Goal: Task Accomplishment & Management: Manage account settings

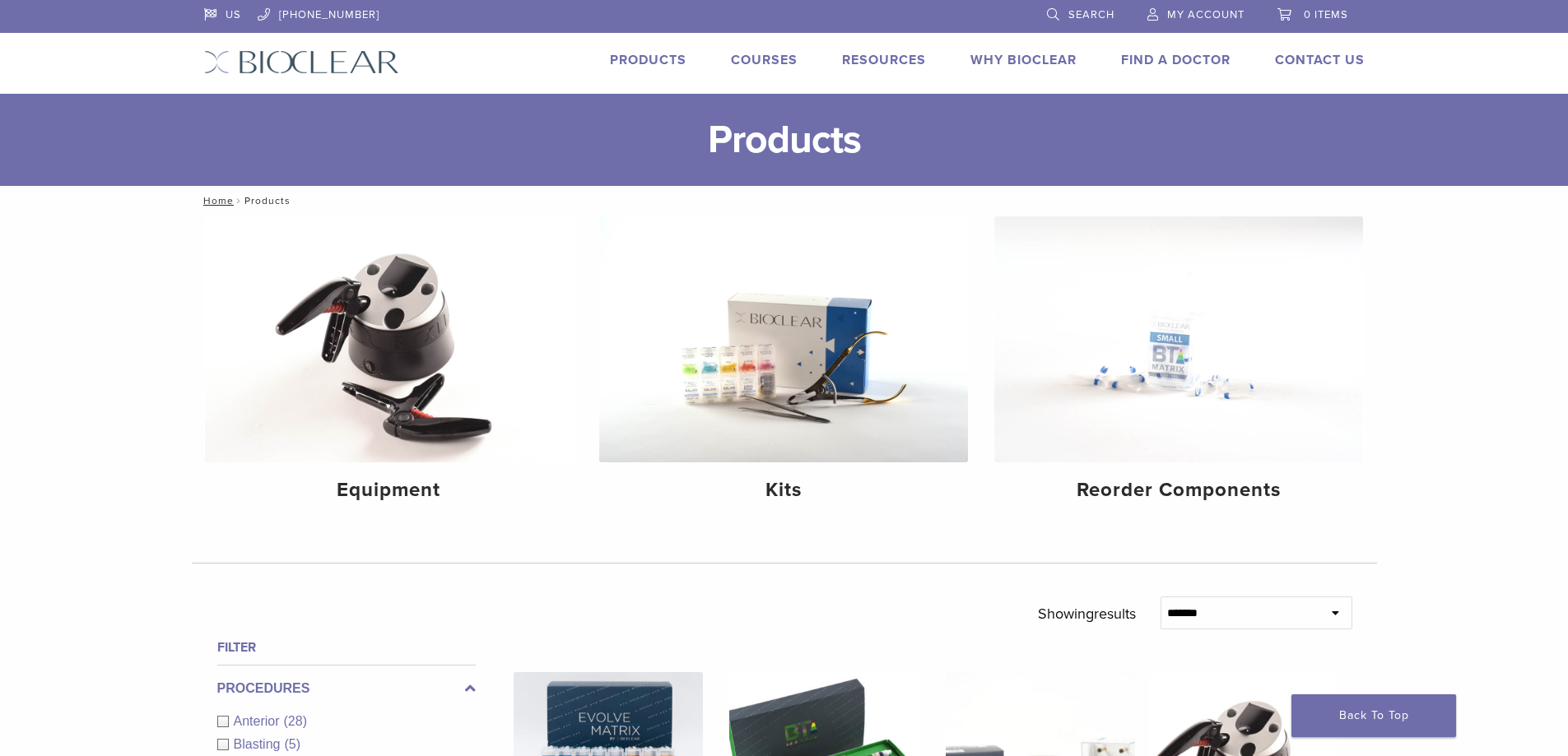
click at [1319, 50] on div "US 1.855.712.5327 Search My Account 0 items Cart No products in the cart. Back …" at bounding box center [784, 47] width 1185 height 94
click at [1319, 62] on link "Contact Us" at bounding box center [1319, 60] width 90 height 17
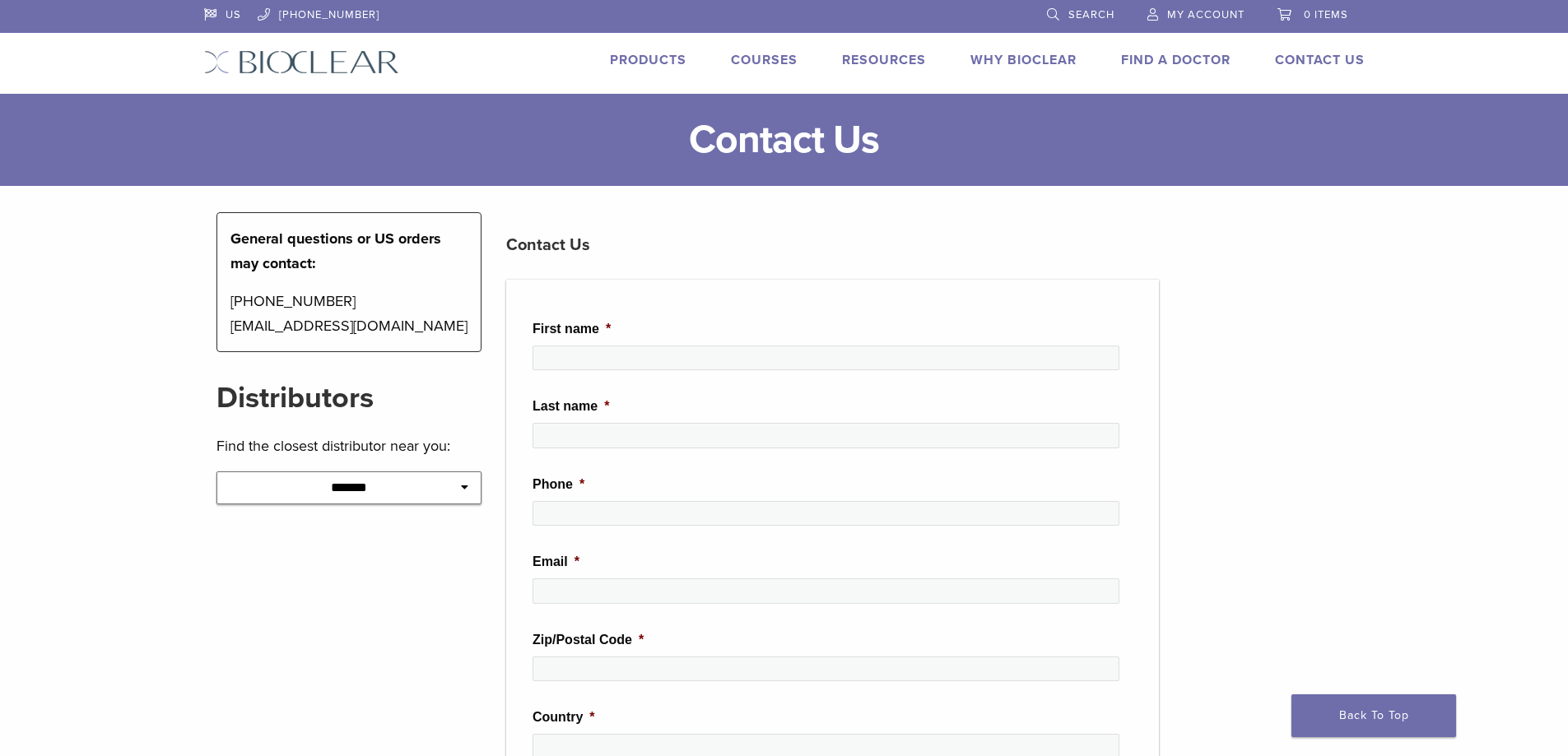
click at [1206, 10] on span "My Account" at bounding box center [1206, 15] width 78 height 13
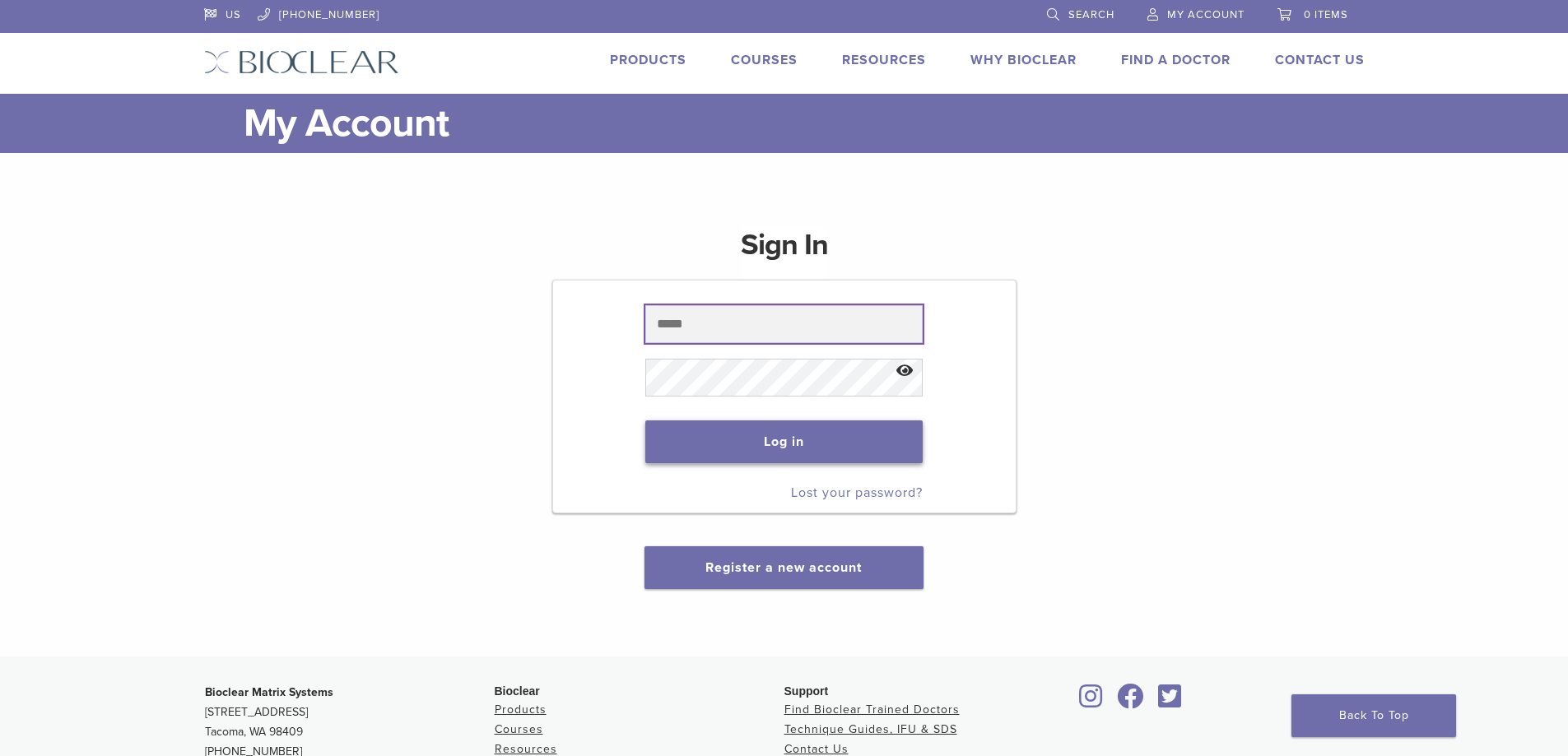
type input "**********"
click at [746, 460] on button "Log in" at bounding box center [784, 442] width 277 height 43
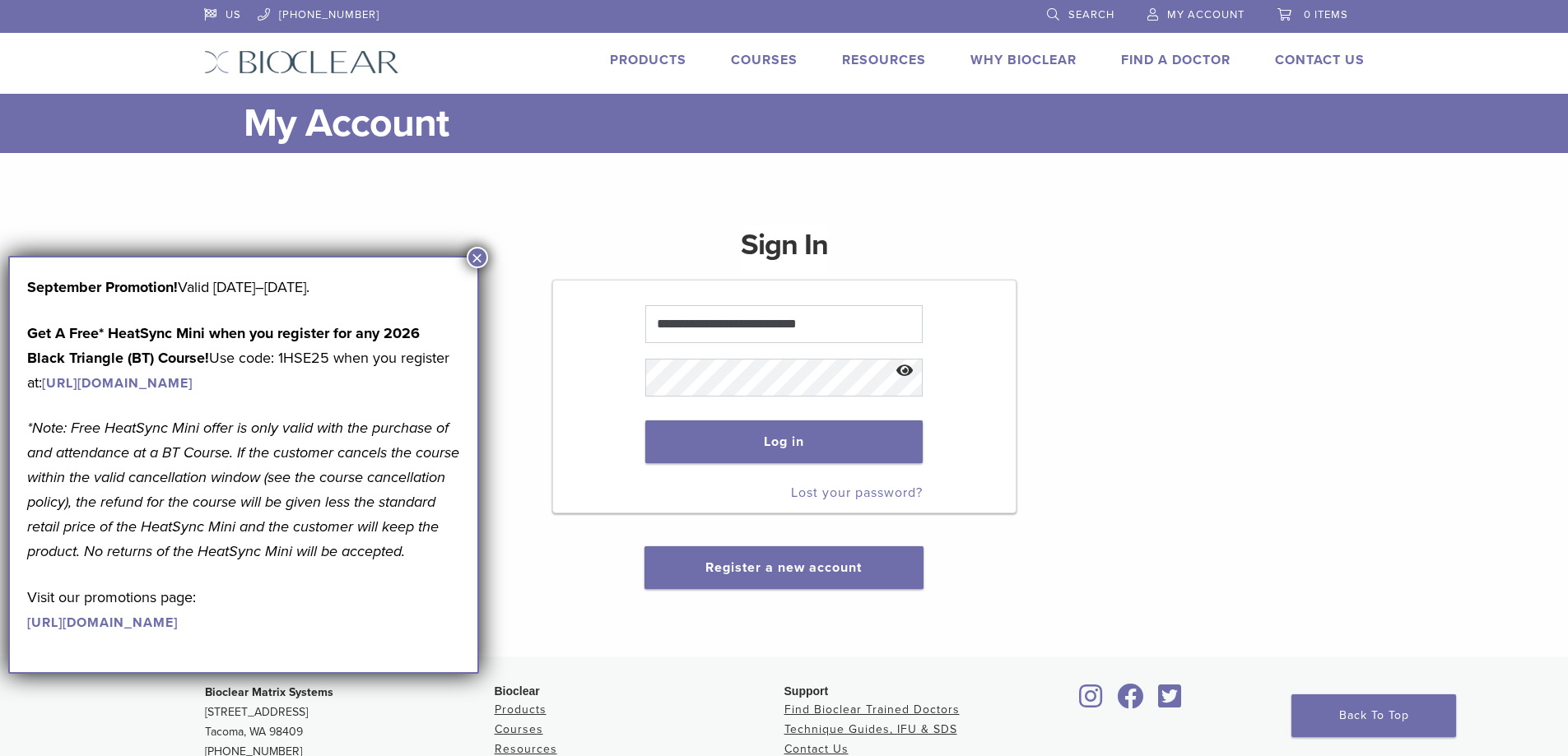
click at [478, 259] on button "×" at bounding box center [477, 258] width 21 height 21
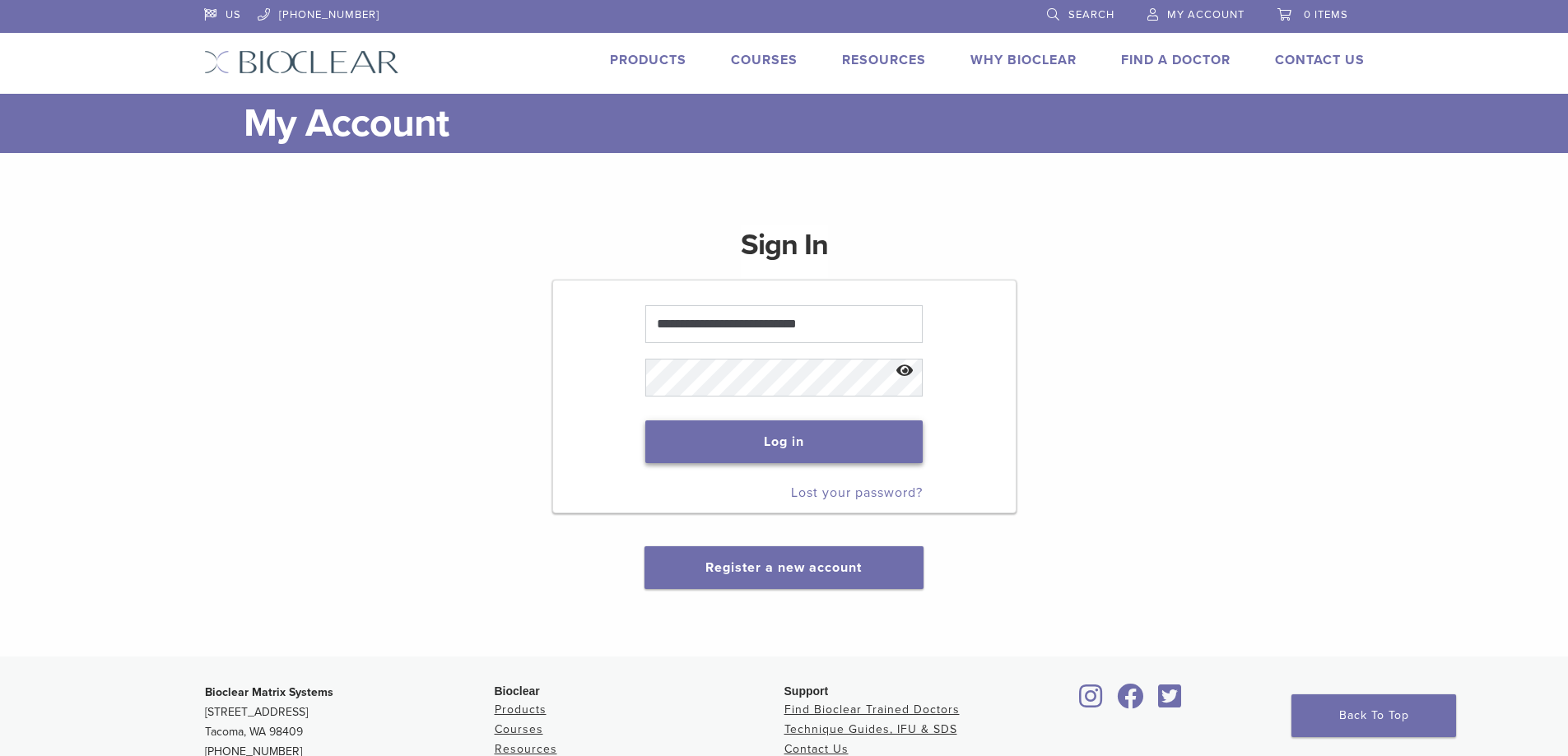
click at [793, 444] on button "Log in" at bounding box center [784, 442] width 277 height 43
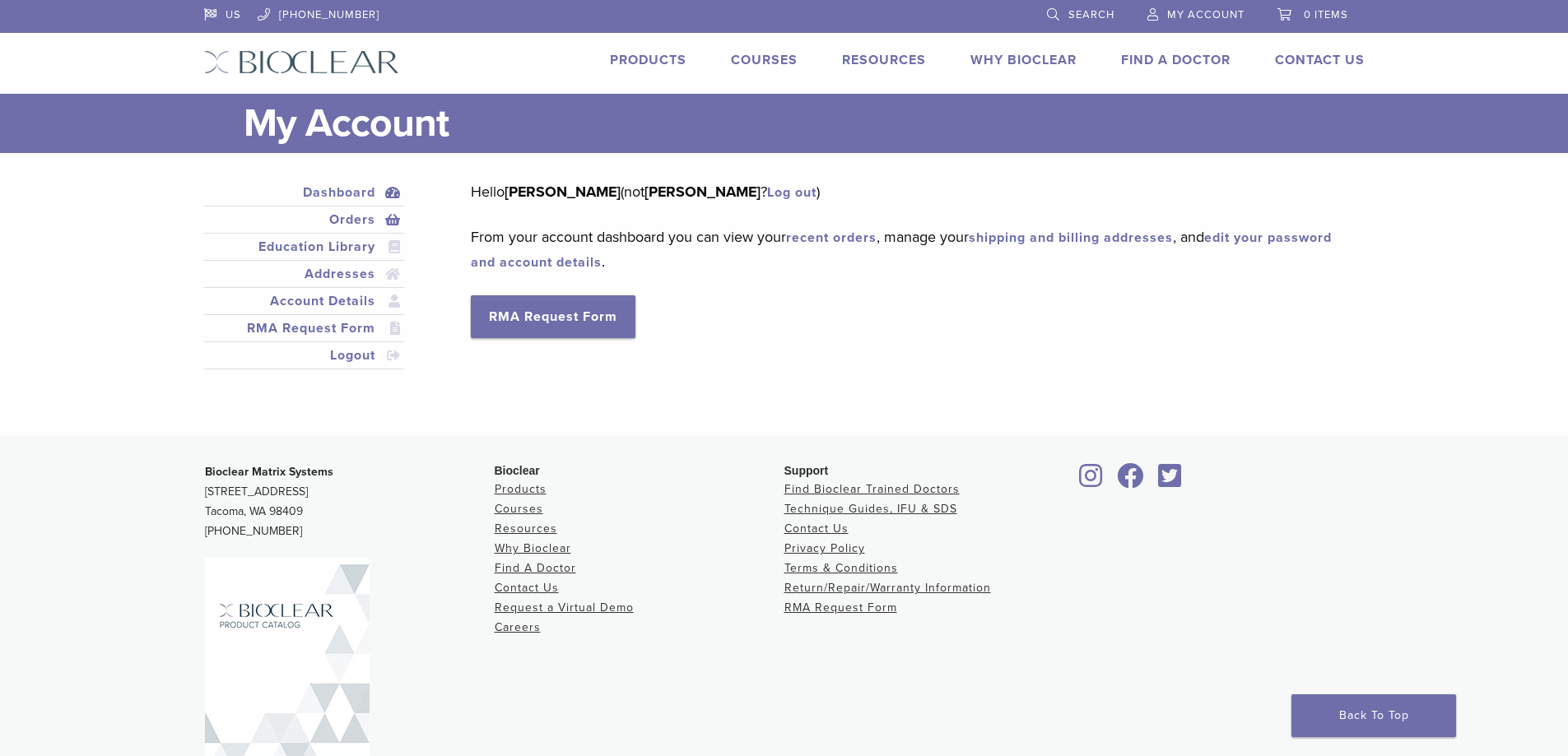
click at [339, 220] on link "Orders" at bounding box center [304, 220] width 194 height 20
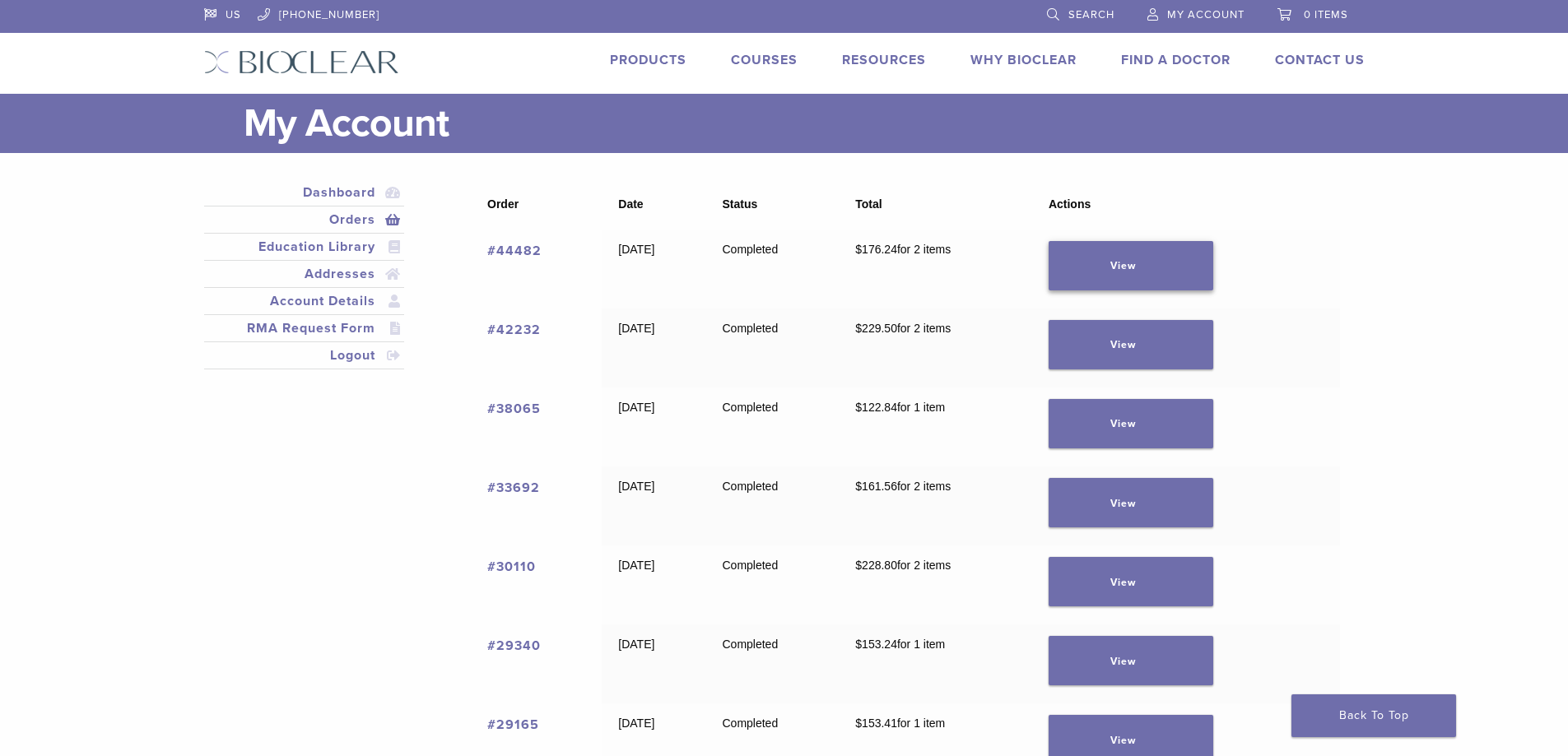
click at [1150, 255] on link "View" at bounding box center [1130, 266] width 164 height 50
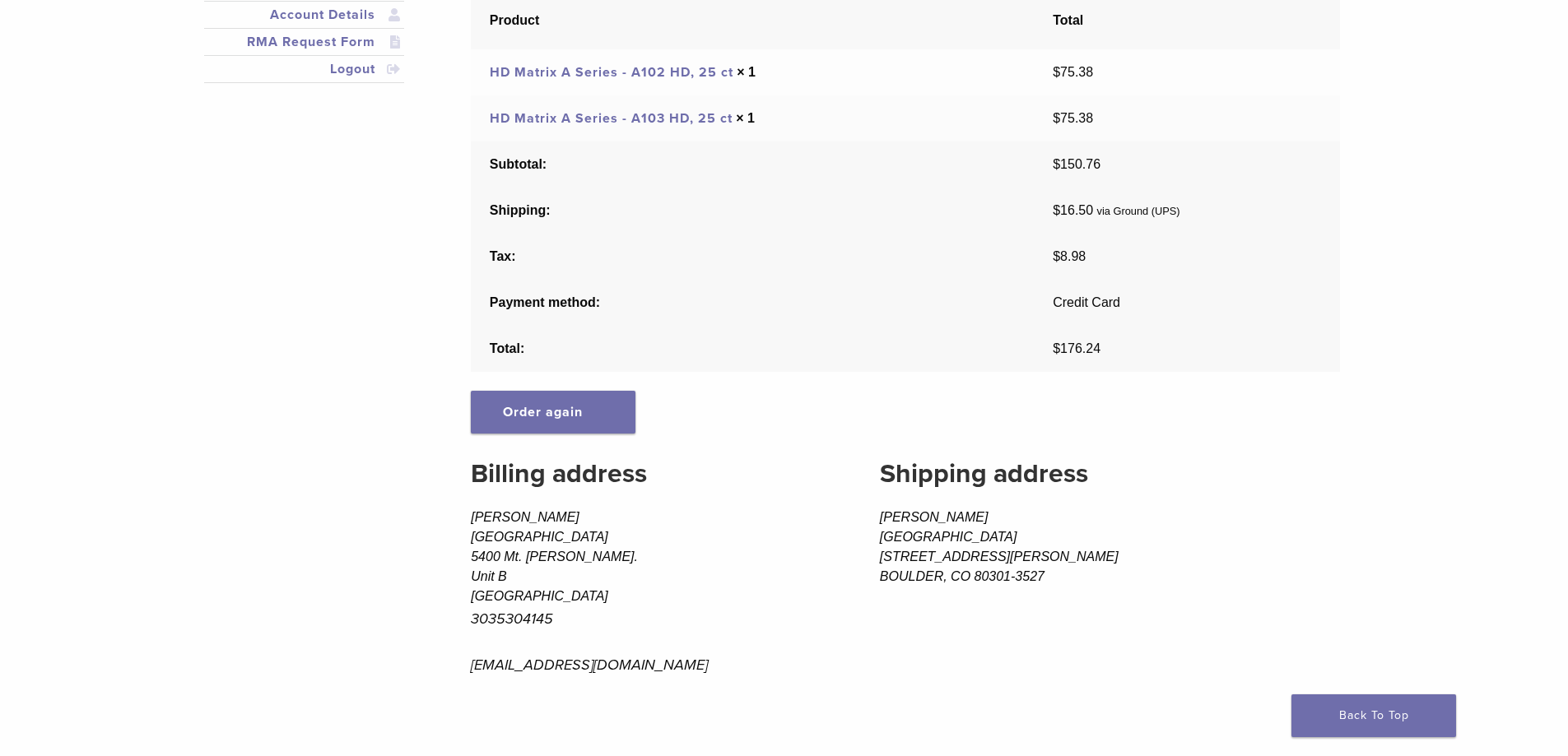
scroll to position [164, 0]
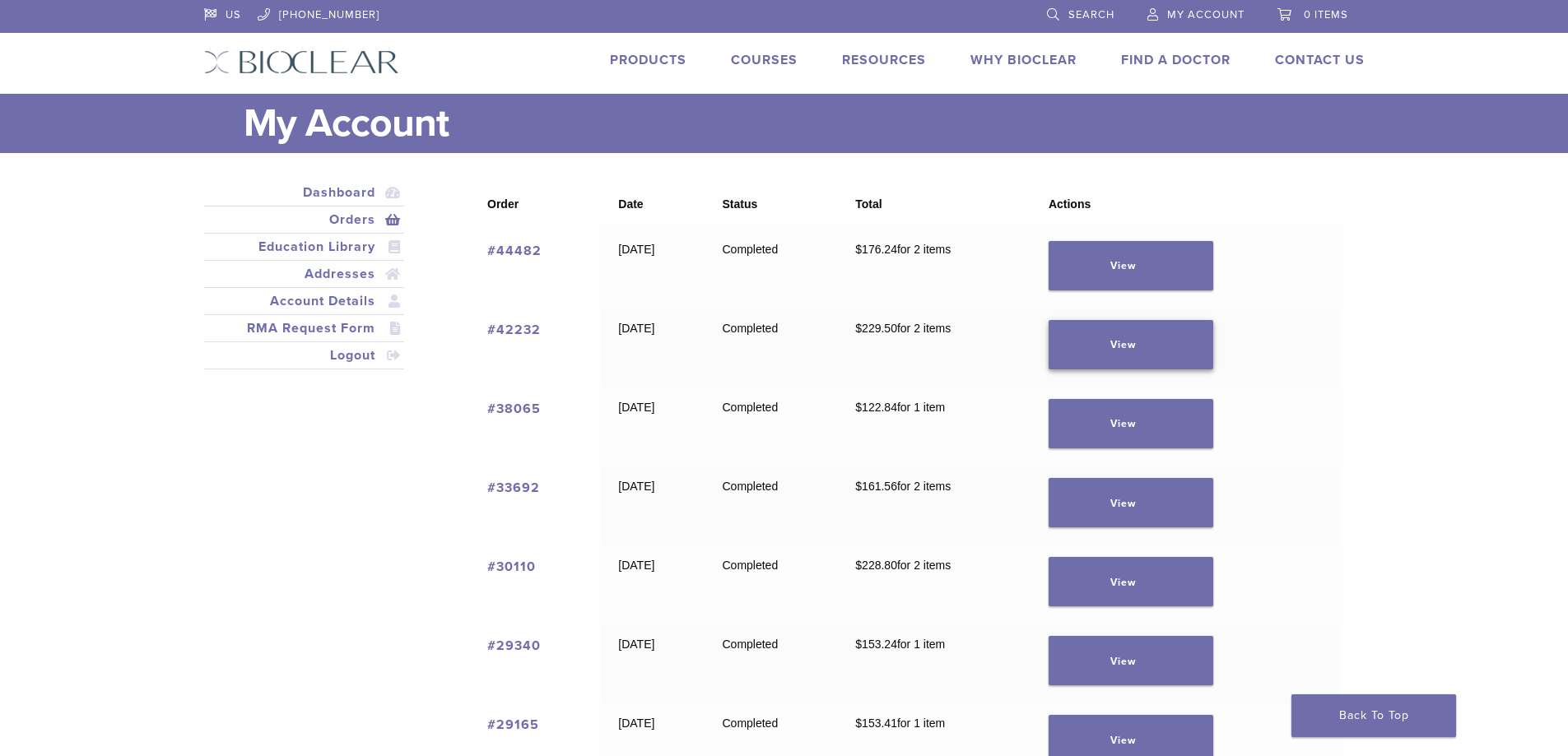
click at [1171, 343] on link "View" at bounding box center [1130, 345] width 164 height 50
click at [1115, 417] on link "View" at bounding box center [1130, 423] width 164 height 50
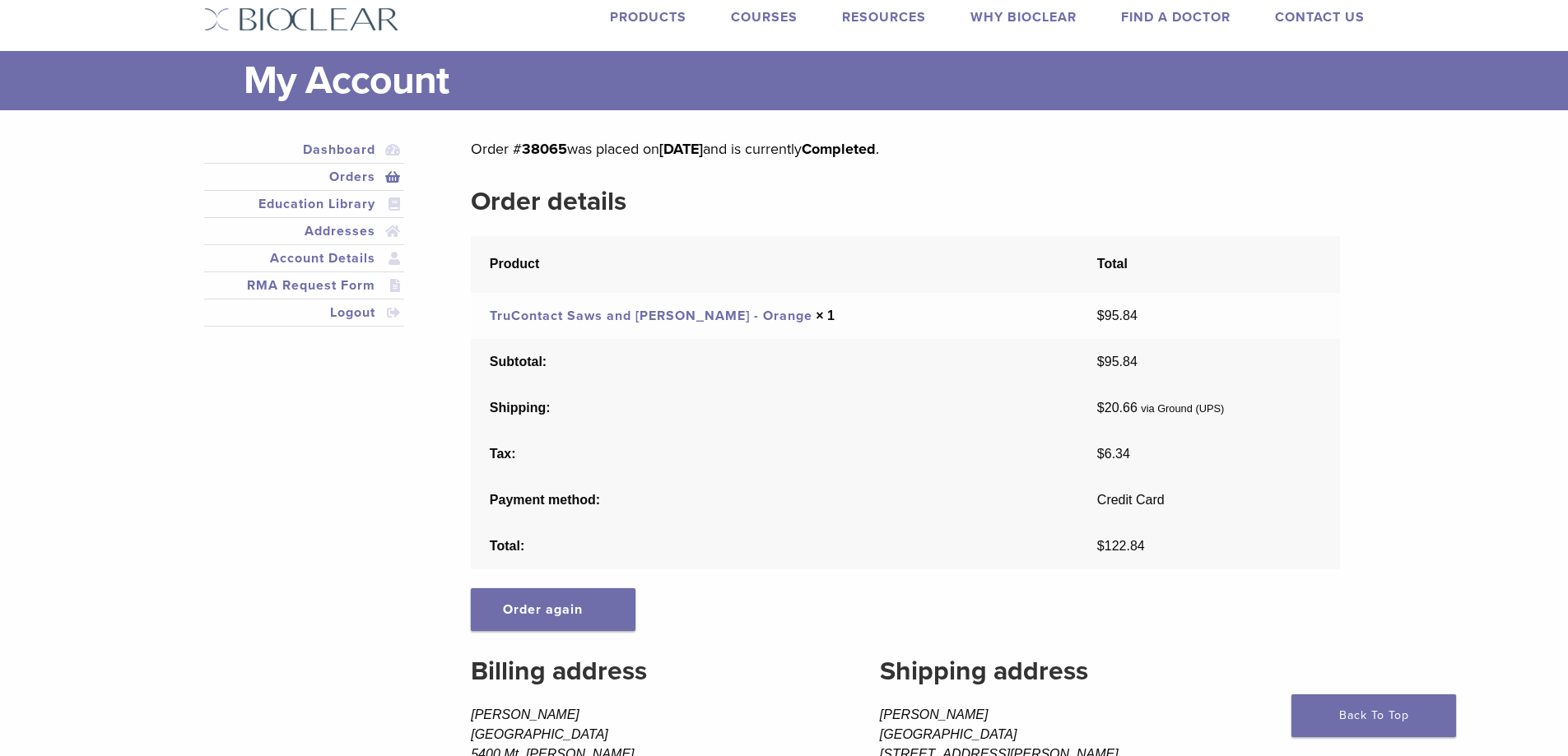
scroll to position [83, 0]
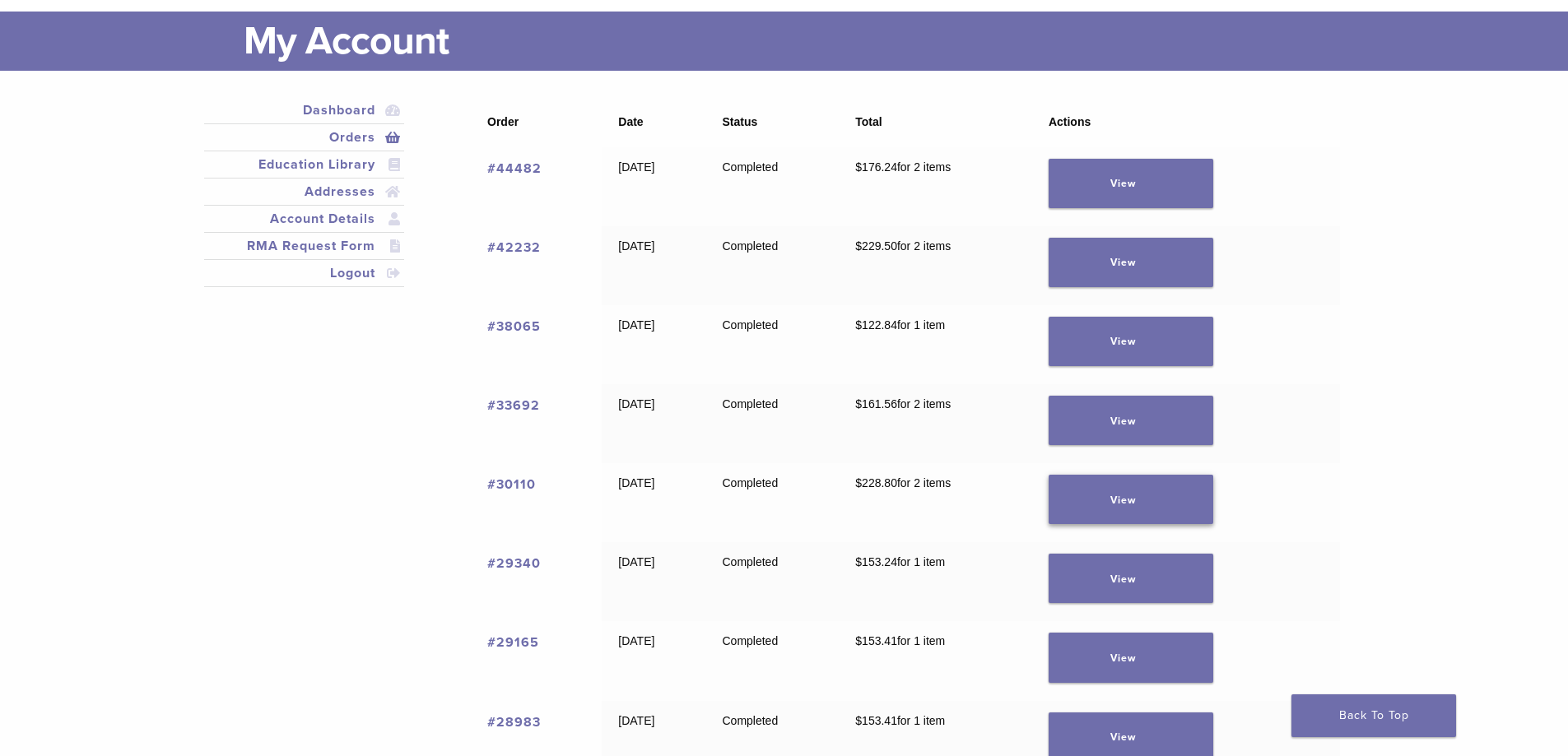
scroll to position [247, 0]
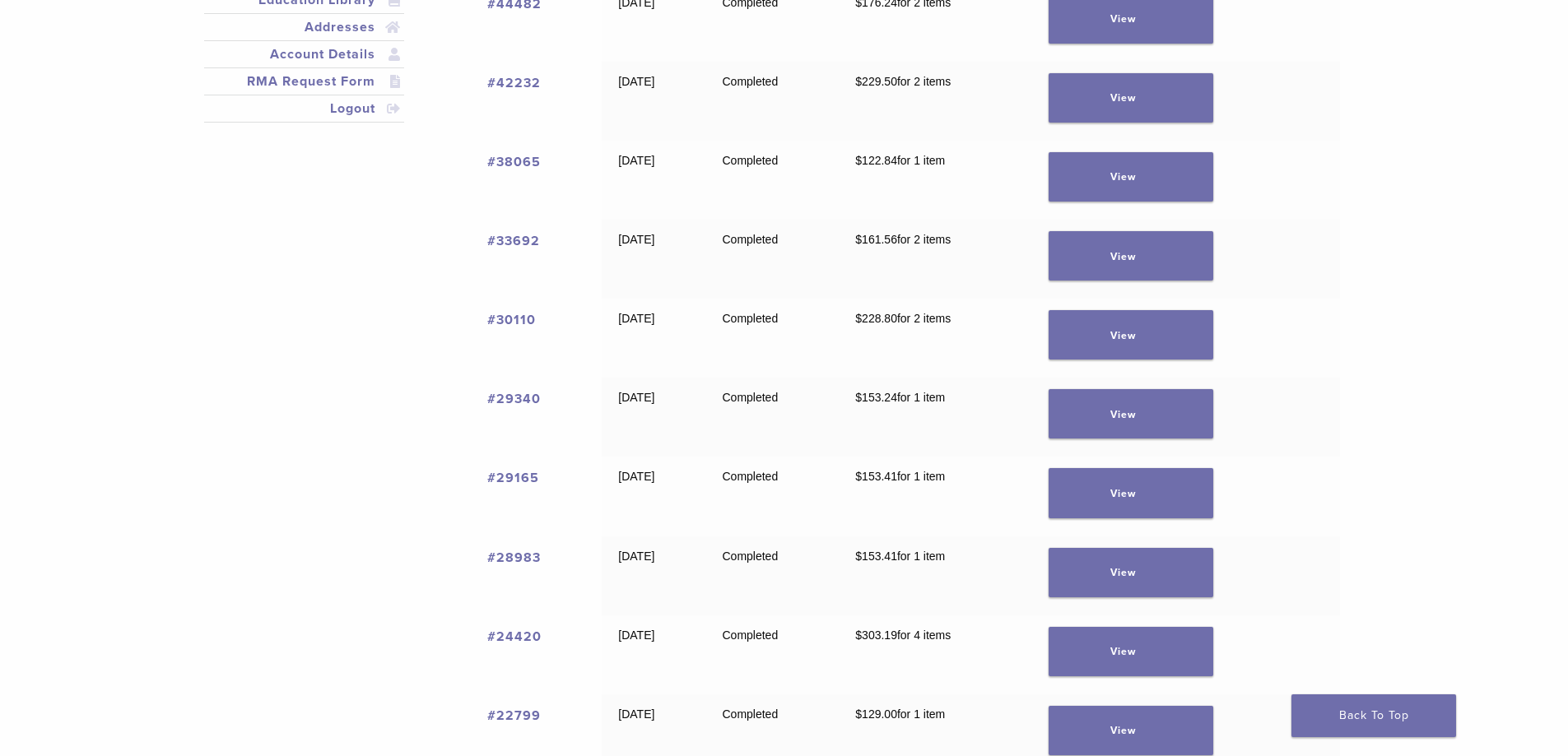
click at [522, 241] on link "#33692" at bounding box center [514, 241] width 53 height 17
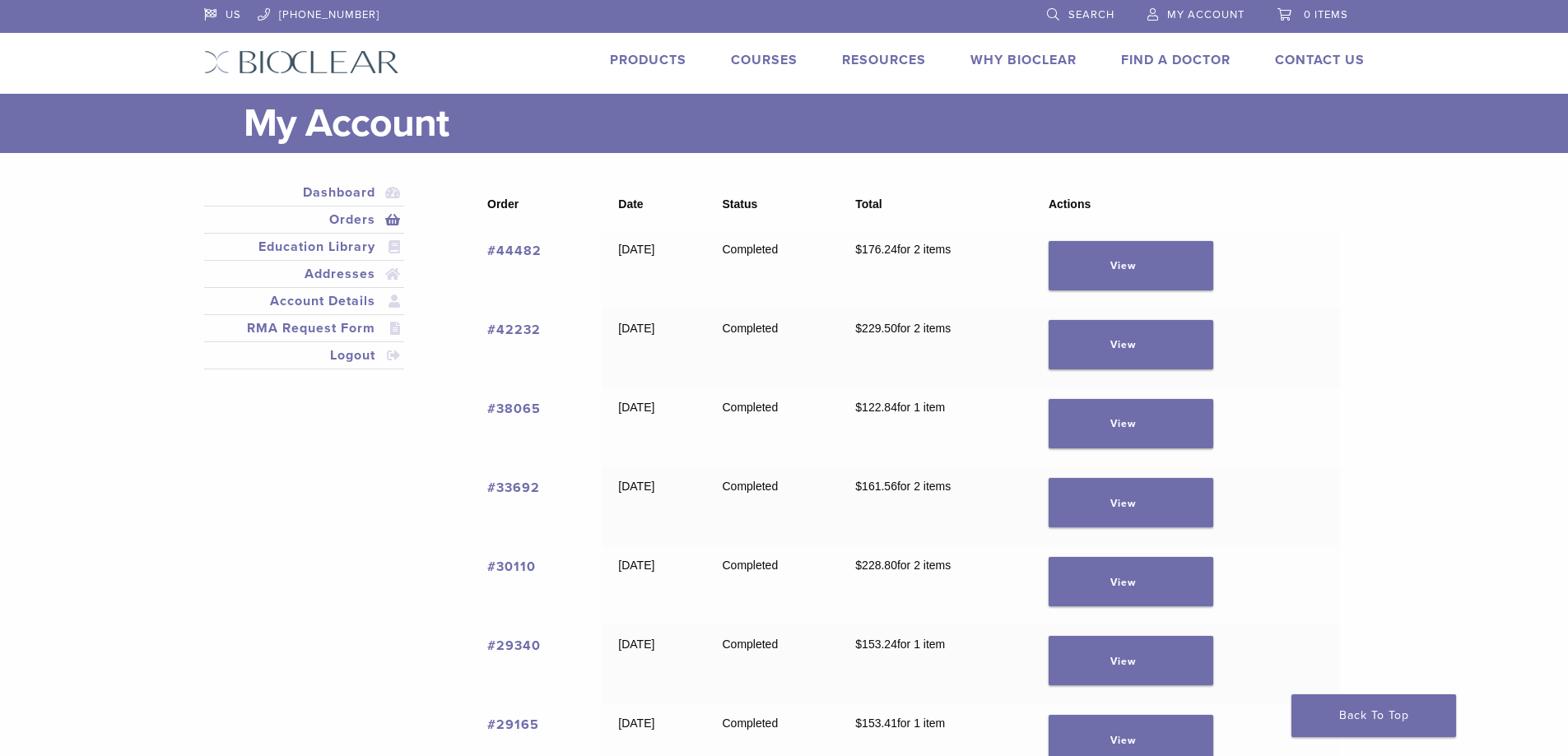
scroll to position [247, 0]
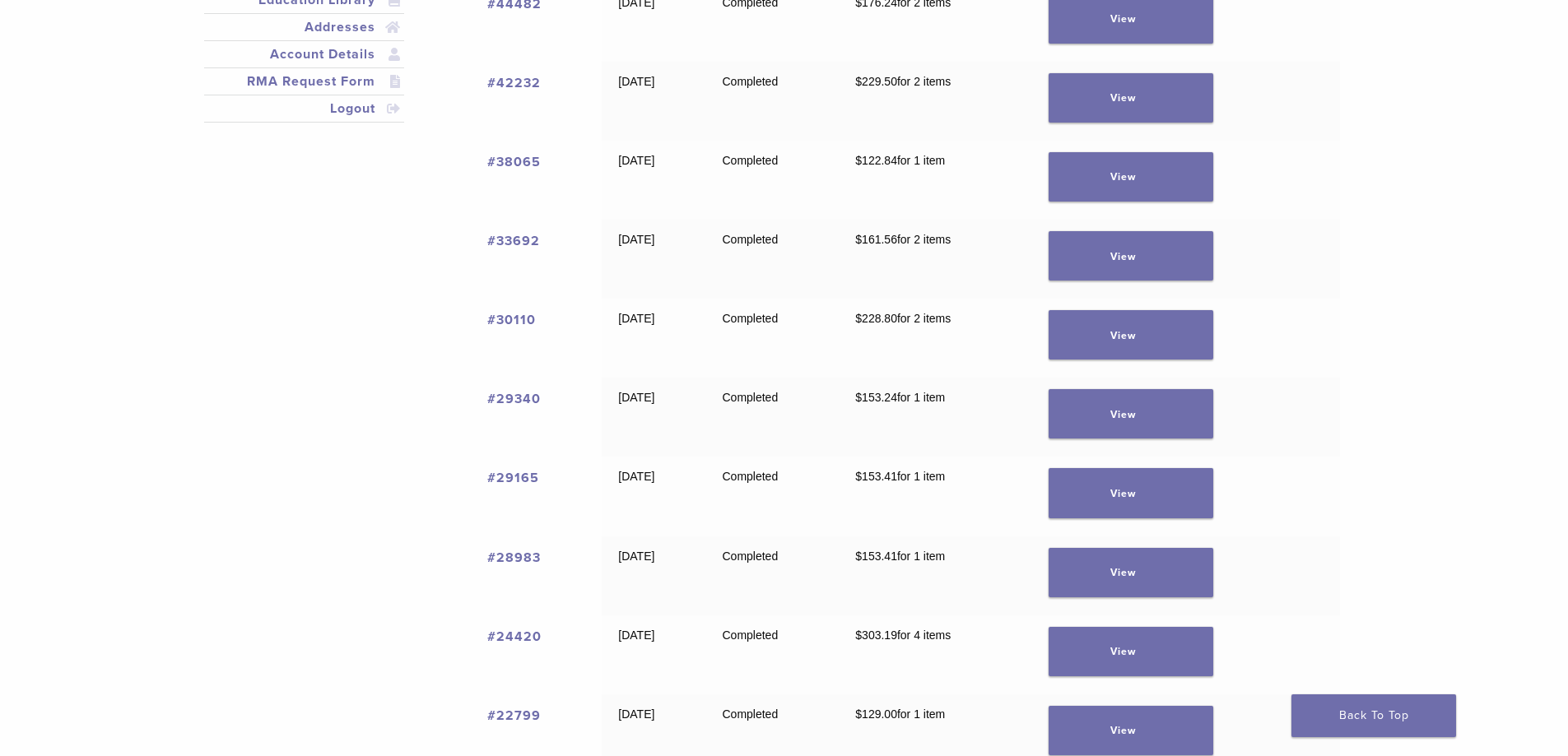
click at [517, 322] on link "#30110" at bounding box center [511, 320] width 49 height 17
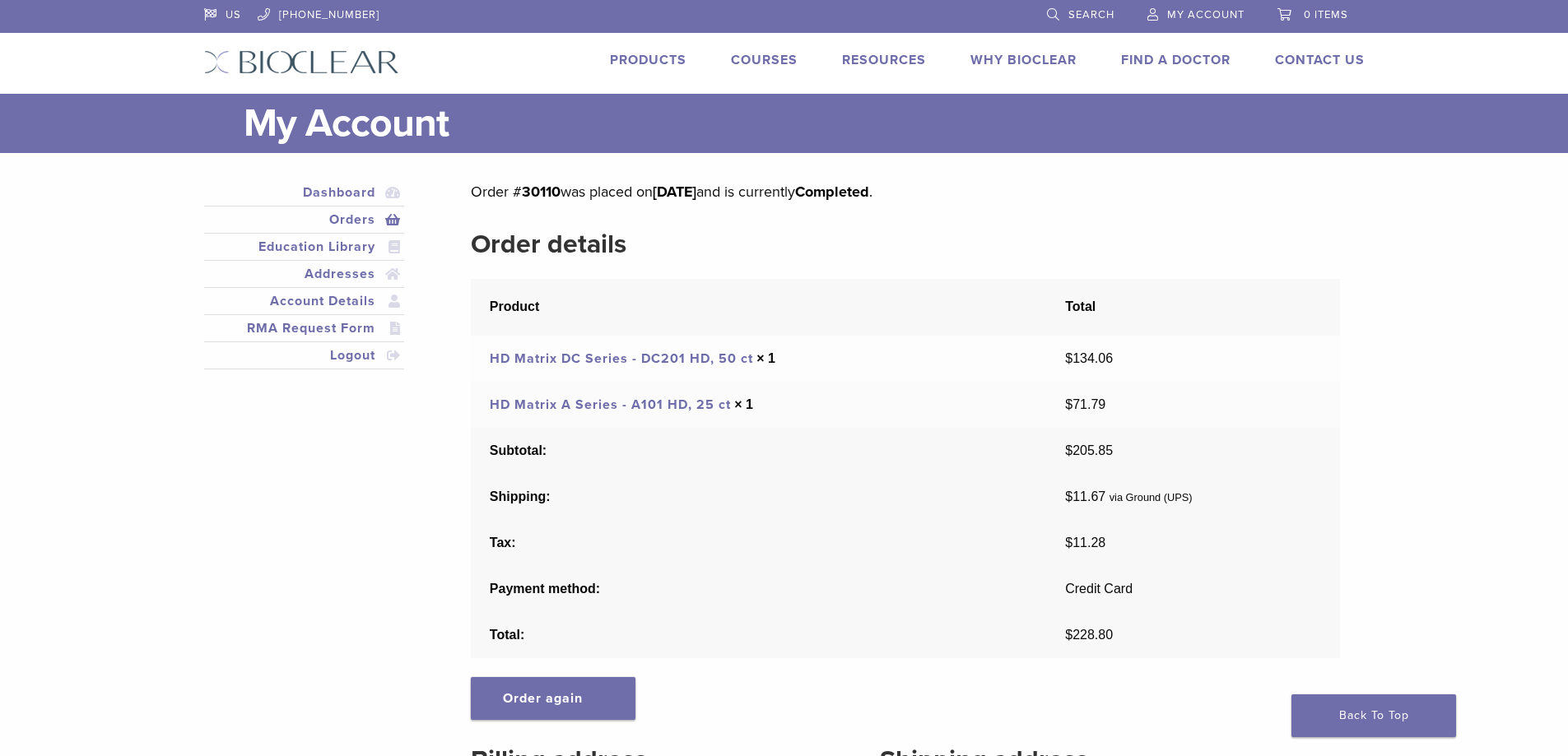
click at [342, 213] on link "Orders" at bounding box center [304, 220] width 194 height 20
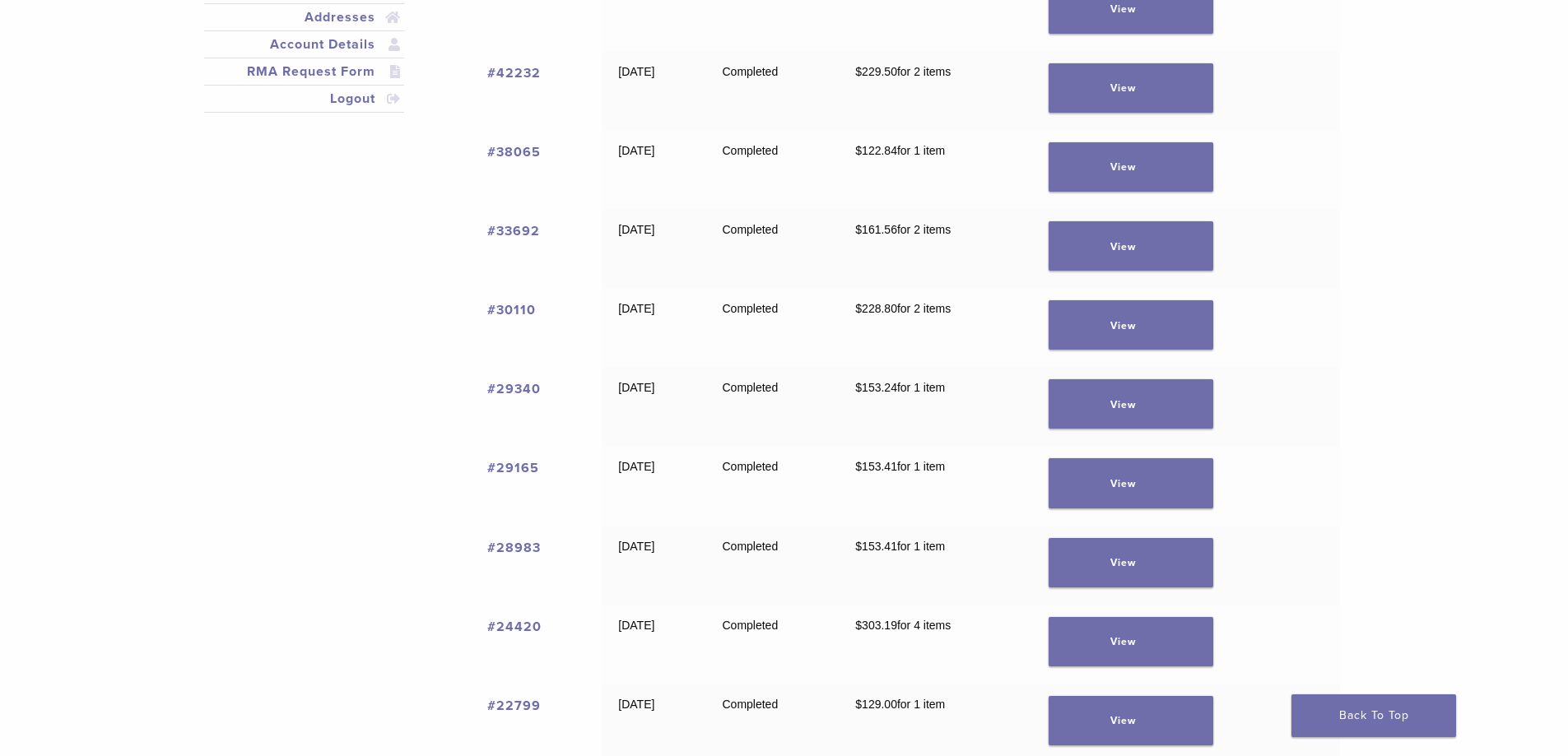
scroll to position [494, 0]
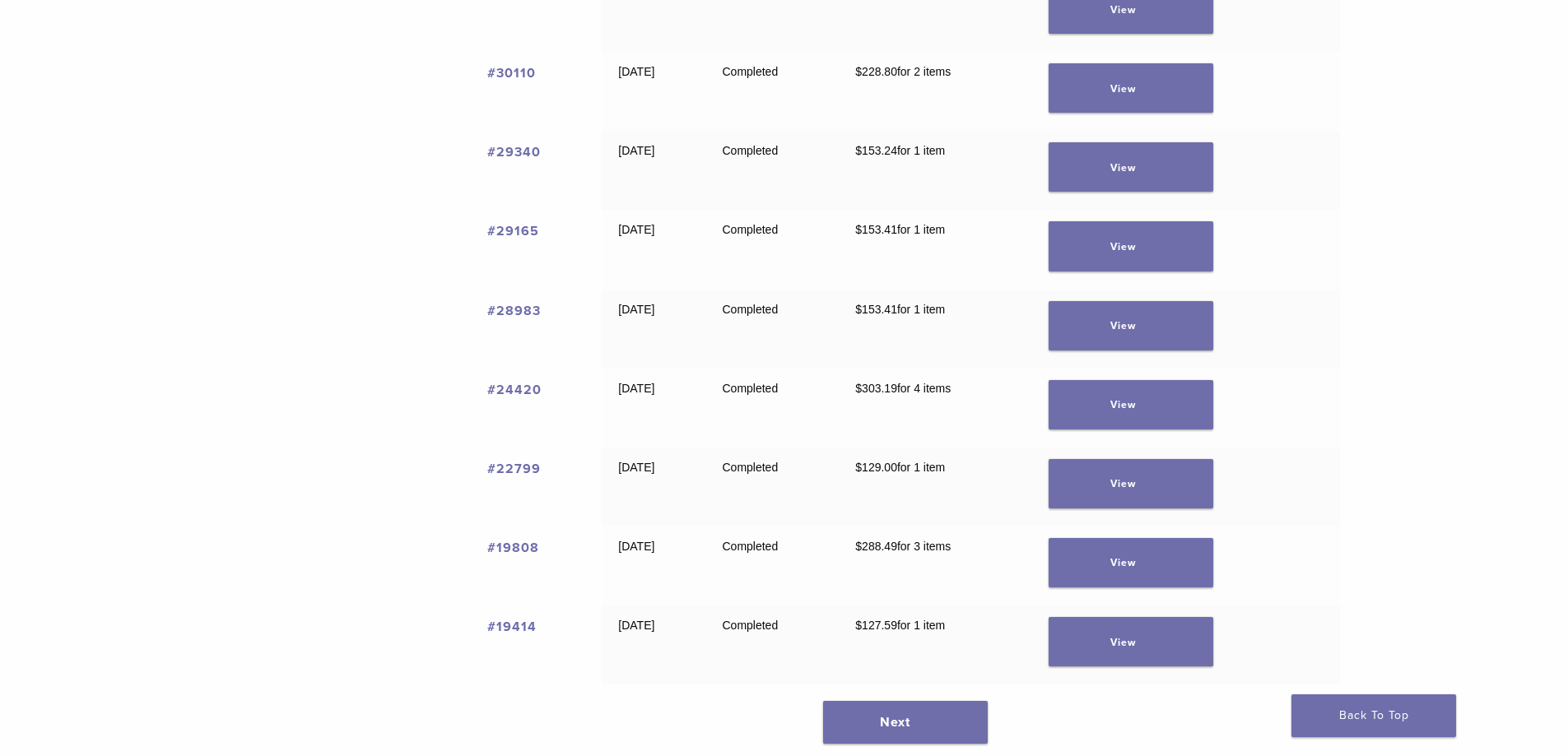
click at [534, 461] on link "#22799" at bounding box center [514, 469] width 54 height 17
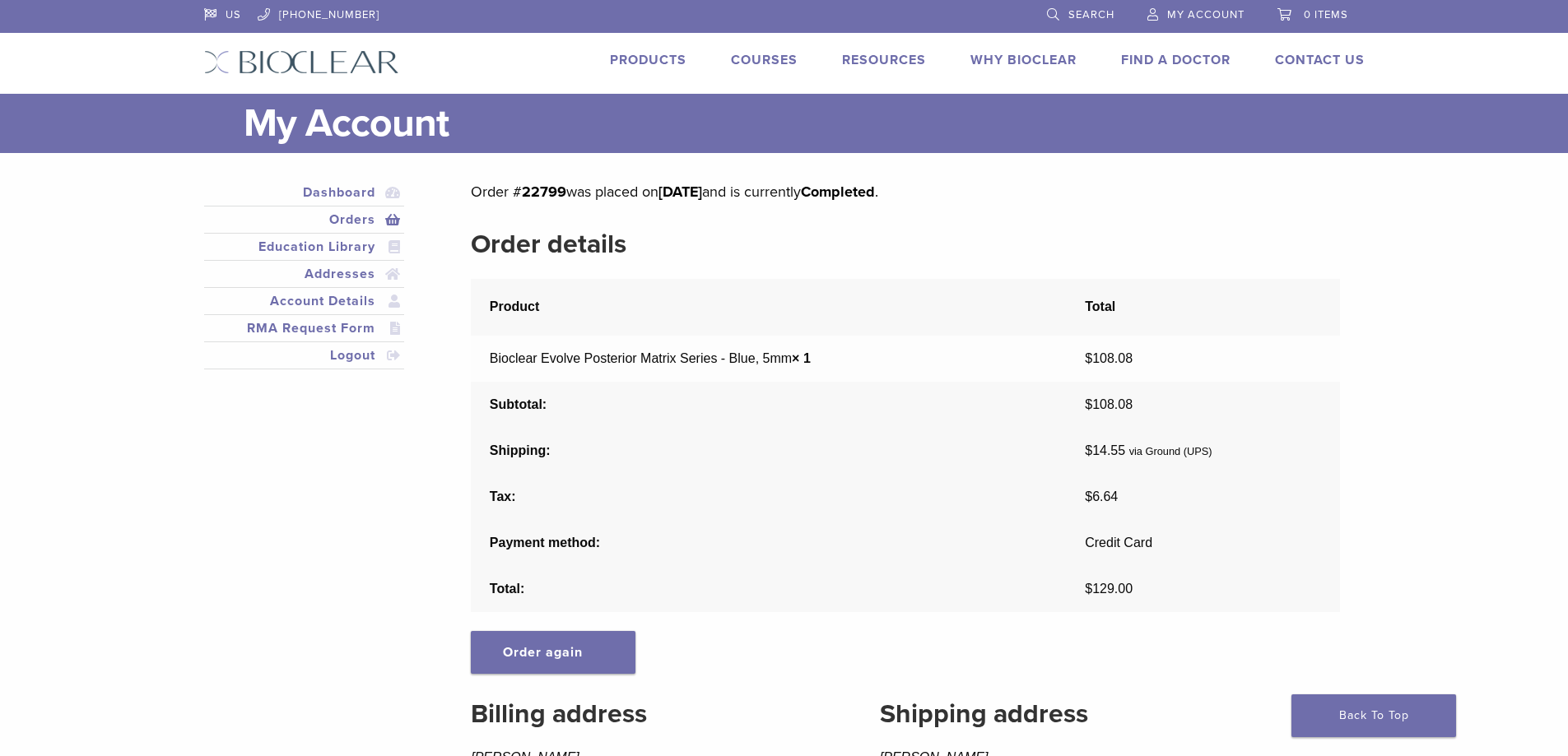
click at [656, 60] on link "Products" at bounding box center [648, 60] width 77 height 17
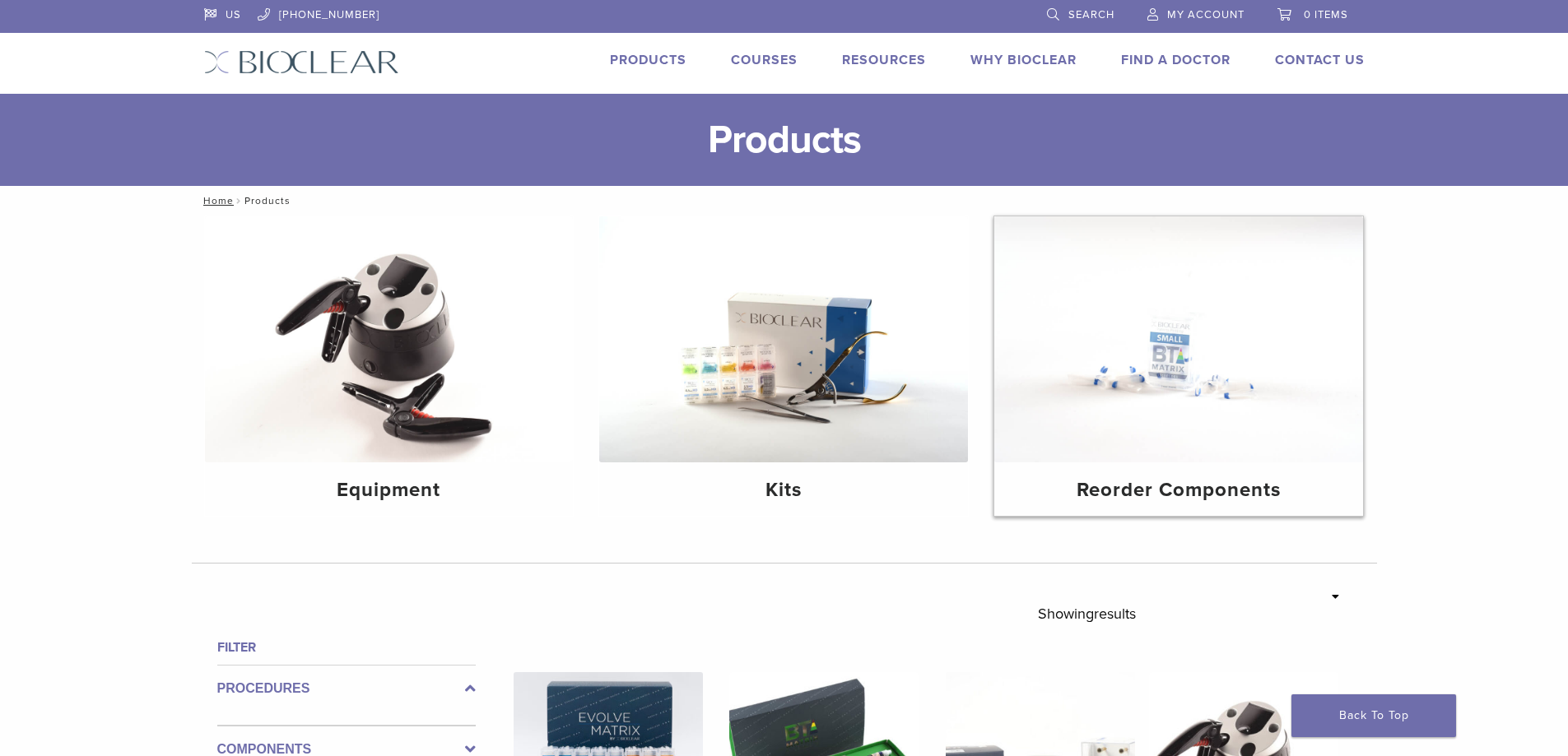
drag, startPoint x: 1177, startPoint y: 399, endPoint x: 1165, endPoint y: 398, distance: 12.0
click at [1176, 399] on img at bounding box center [1178, 339] width 369 height 246
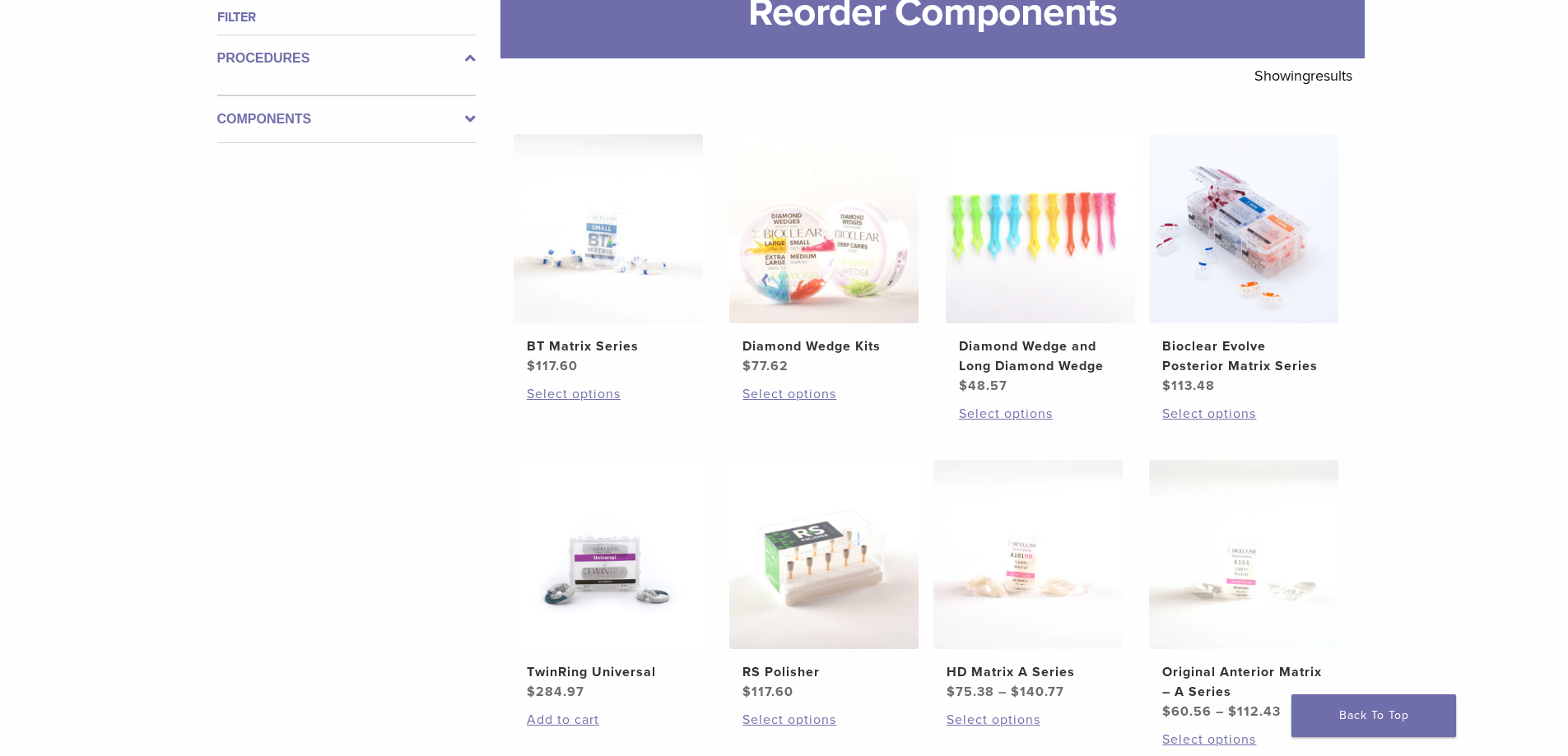
scroll to position [247, 0]
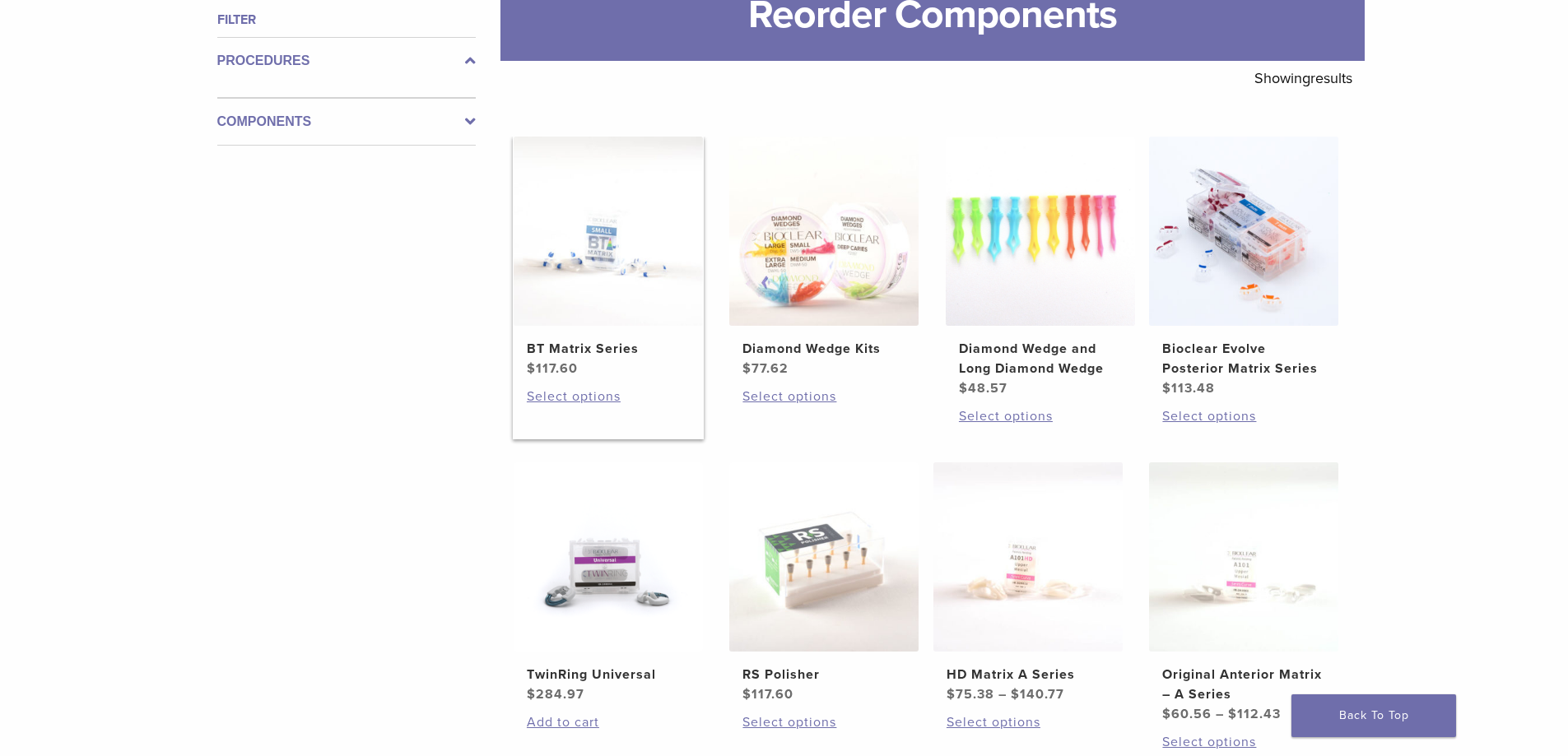
click at [565, 214] on img at bounding box center [608, 230] width 189 height 189
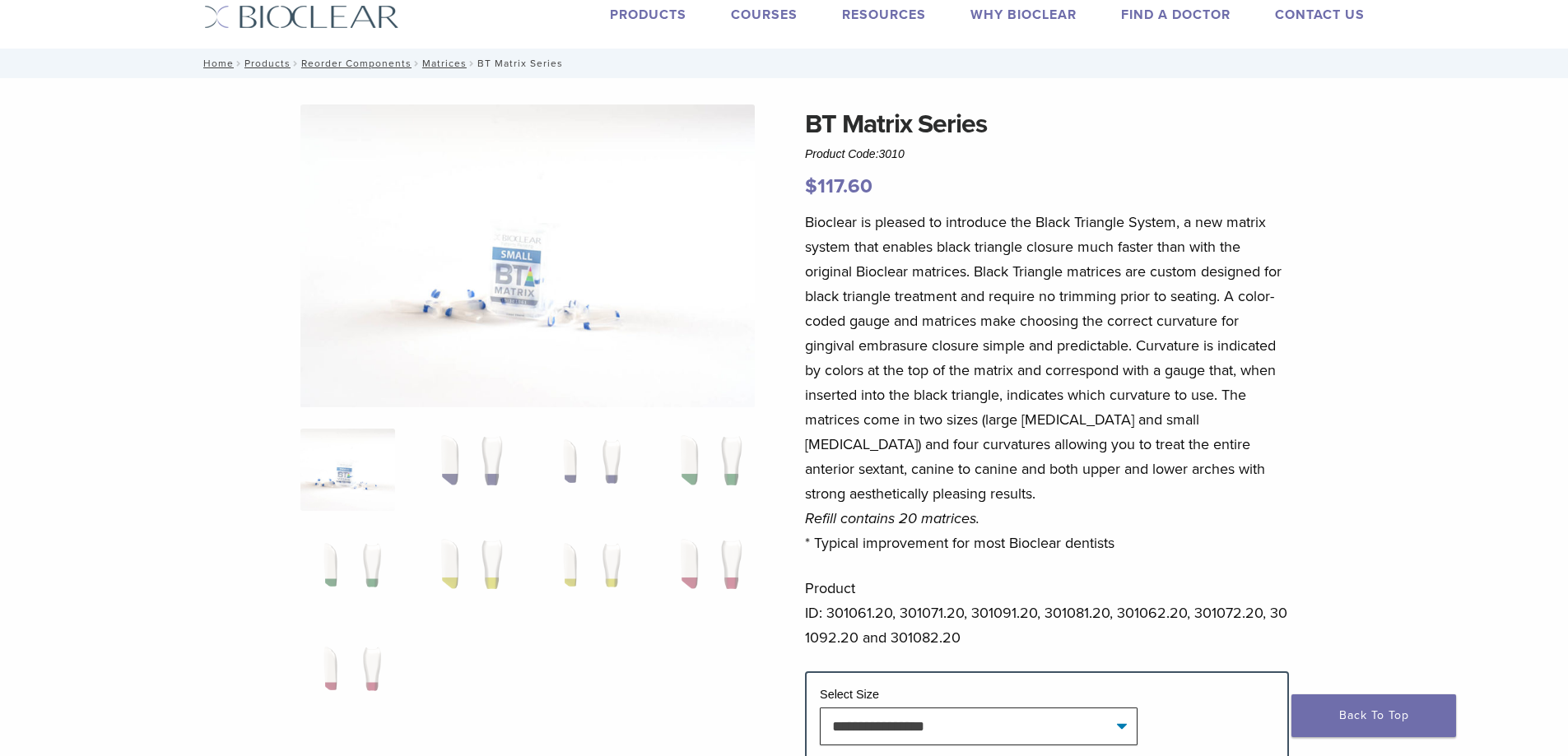
scroll to position [83, 0]
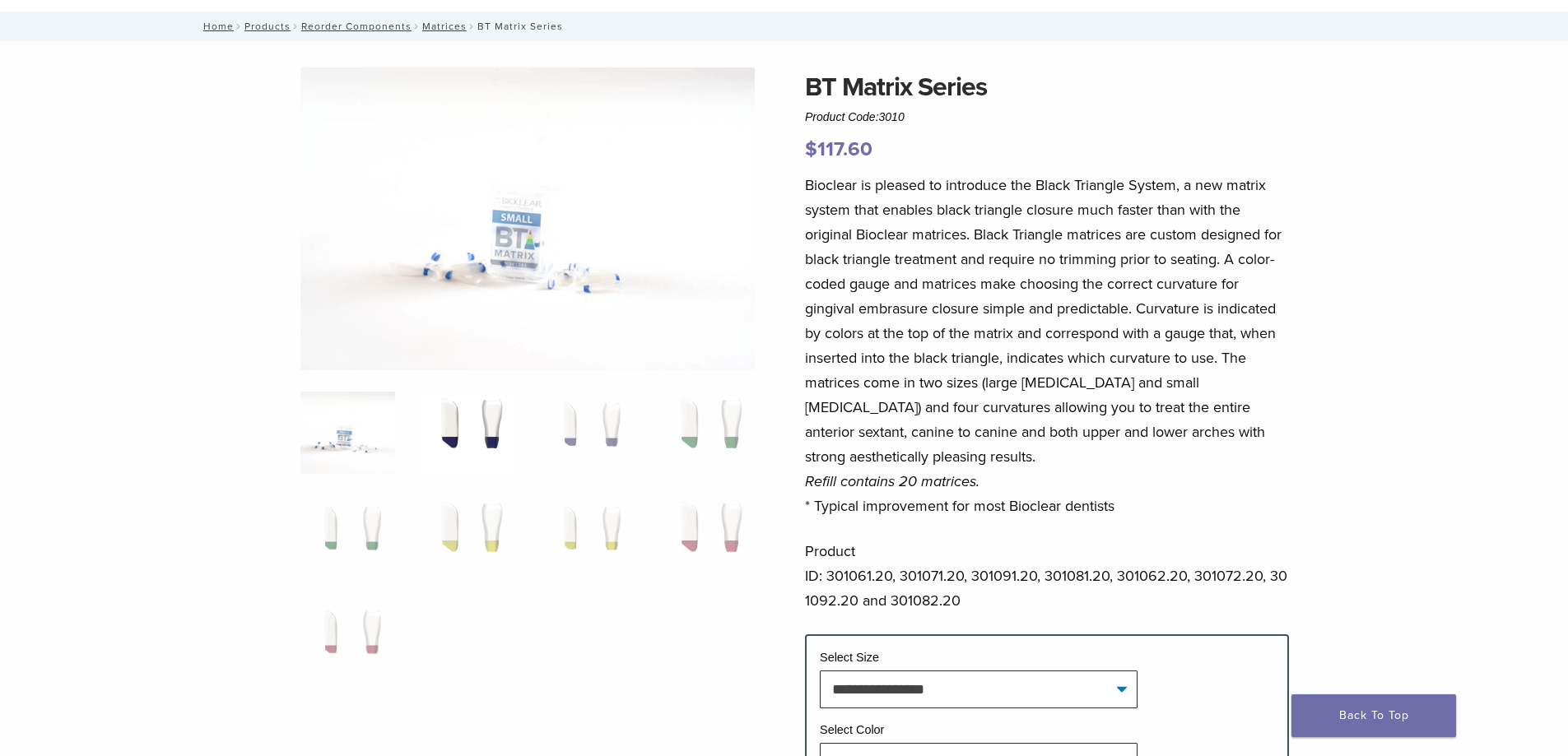
click at [482, 441] on img at bounding box center [467, 432] width 95 height 83
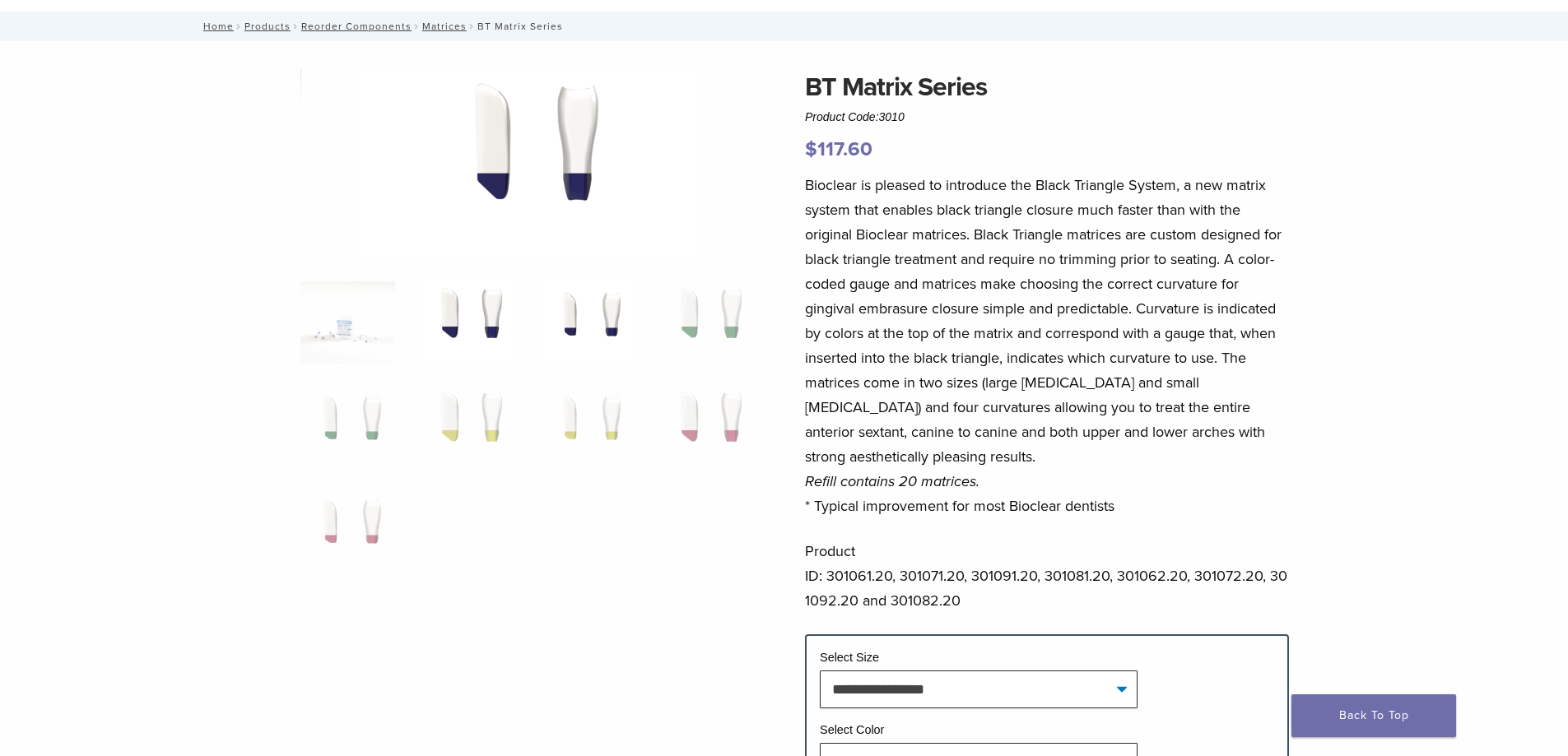
click at [582, 324] on img at bounding box center [587, 323] width 95 height 83
click at [740, 324] on img at bounding box center [706, 323] width 95 height 83
click at [372, 341] on img at bounding box center [348, 323] width 95 height 83
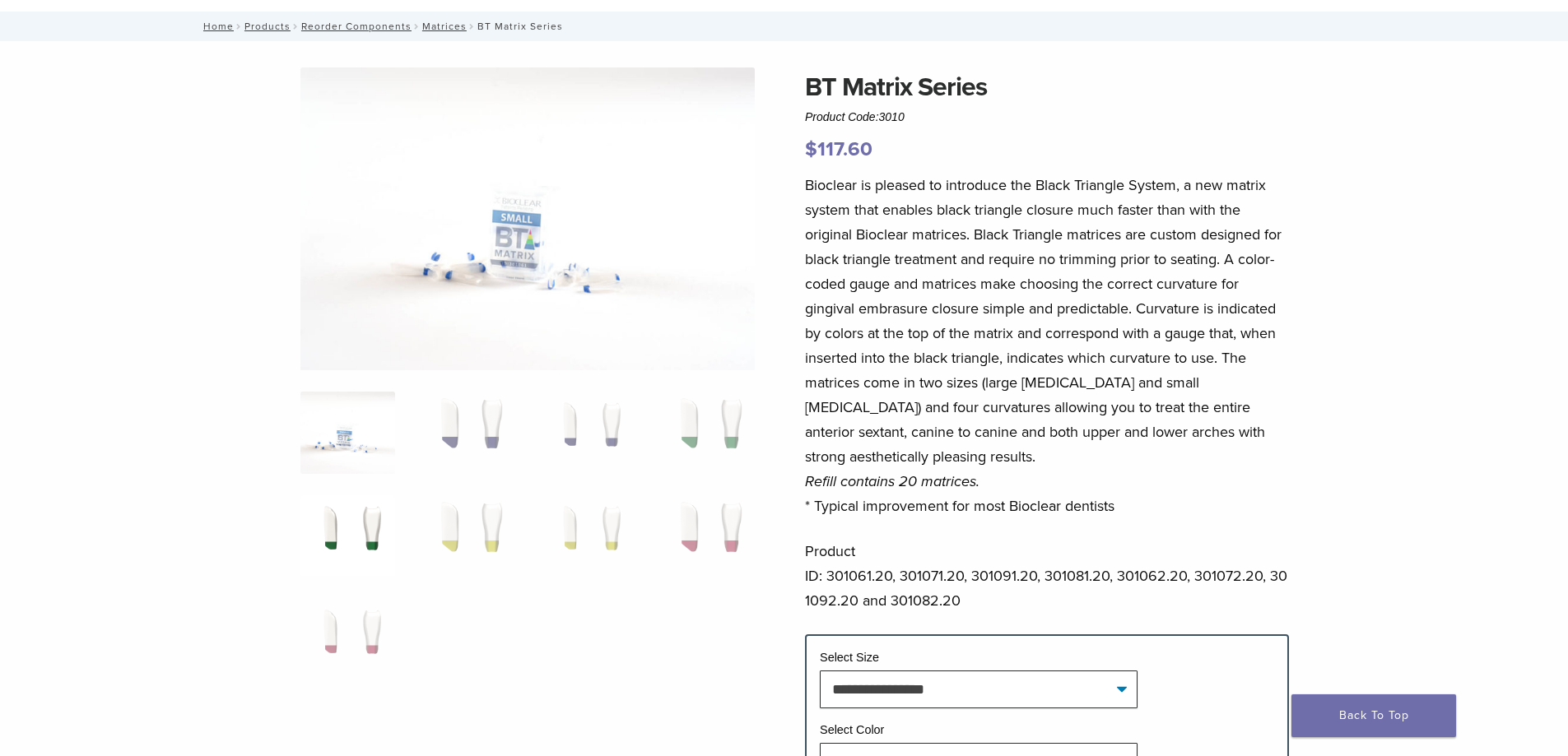
click at [347, 554] on img at bounding box center [348, 536] width 95 height 83
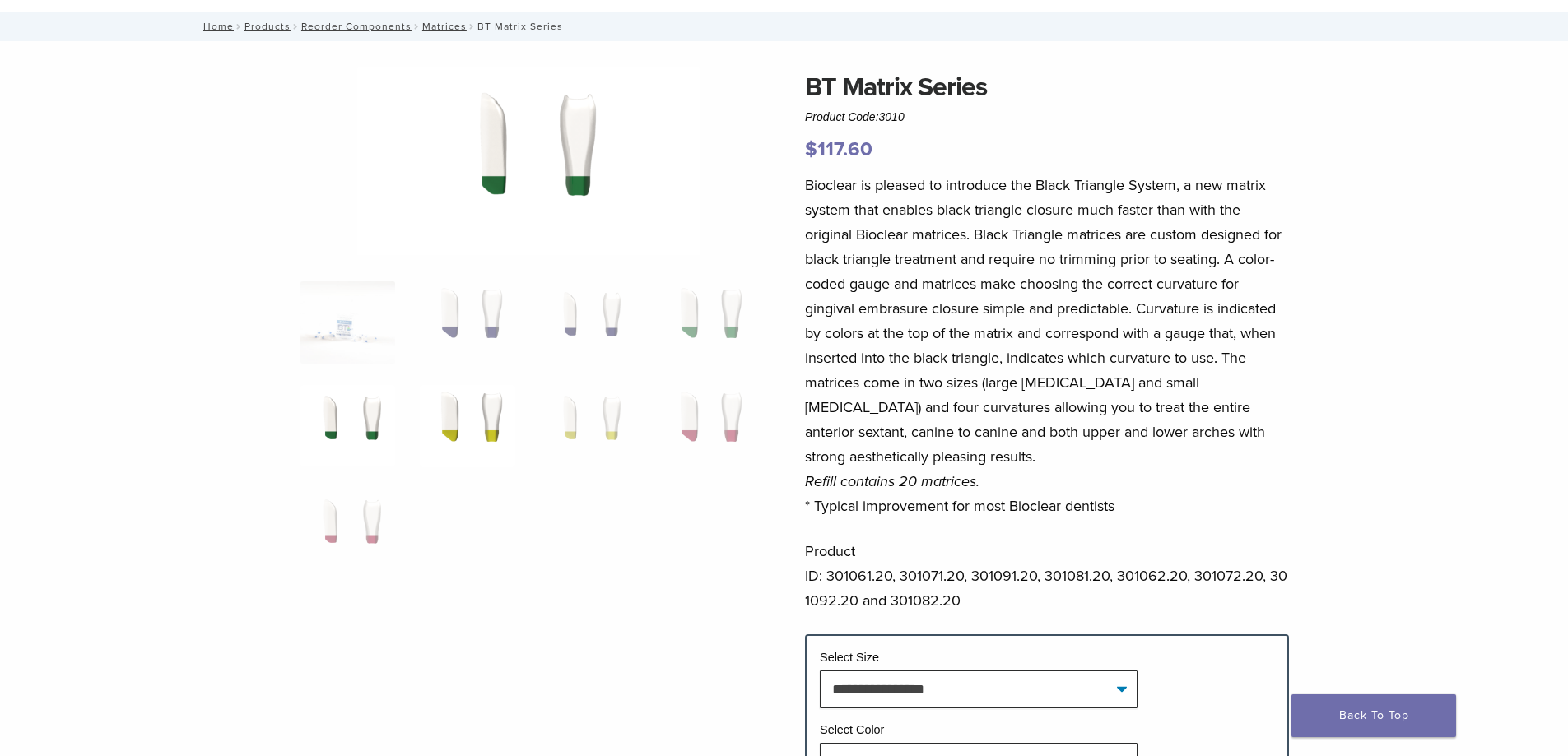
drag, startPoint x: 459, startPoint y: 391, endPoint x: 490, endPoint y: 395, distance: 31.3
click at [459, 391] on img at bounding box center [467, 426] width 95 height 83
click at [586, 409] on img at bounding box center [587, 426] width 95 height 83
drag, startPoint x: 706, startPoint y: 409, endPoint x: 451, endPoint y: 426, distance: 255.6
click at [703, 410] on img at bounding box center [706, 426] width 95 height 83
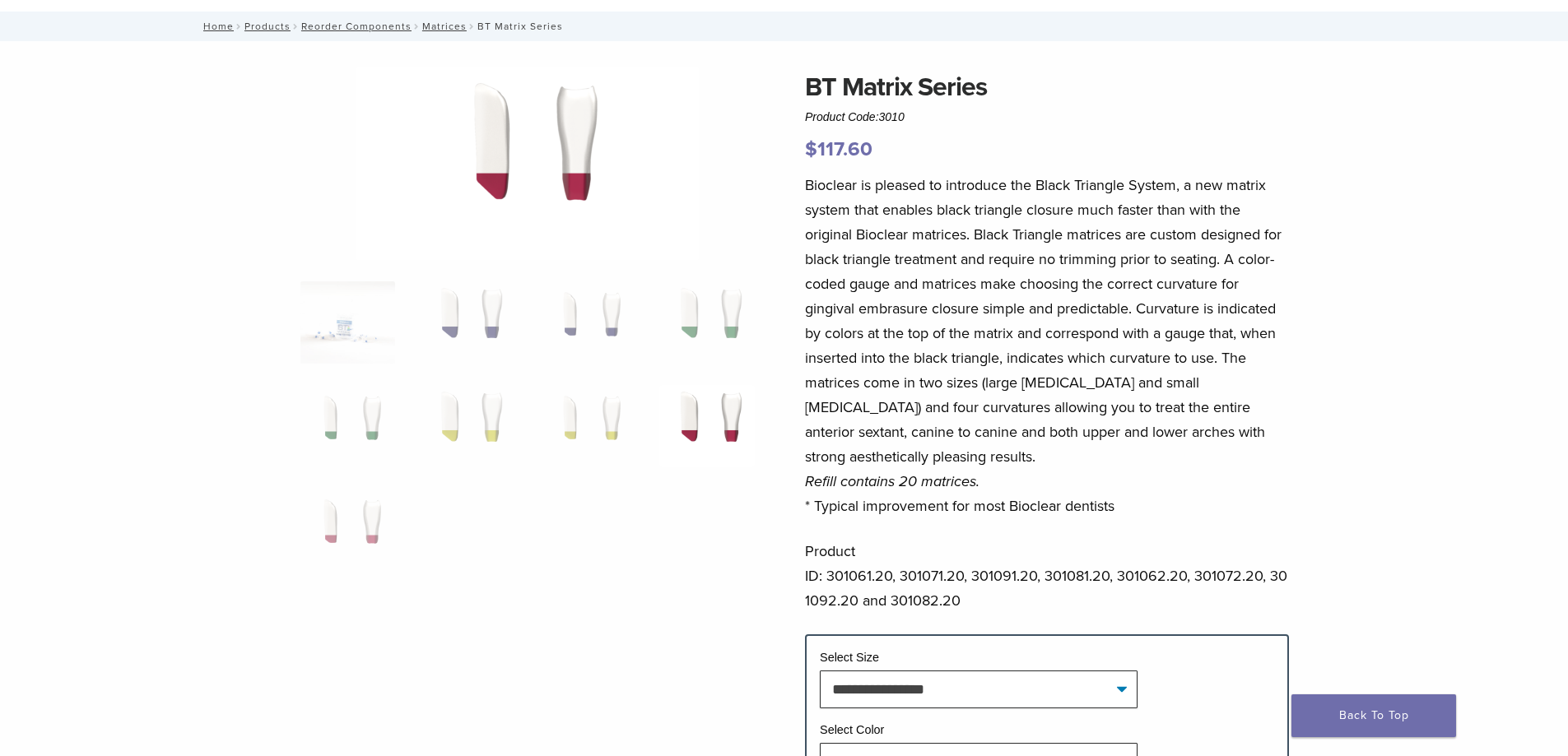
click at [359, 475] on ol at bounding box center [528, 437] width 479 height 311
